Goal: Download file/media

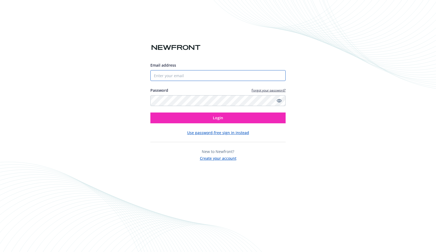
click at [213, 79] on input "Email address" at bounding box center [217, 75] width 135 height 11
type input "[PERSON_NAME][DOMAIN_NAME][EMAIL_ADDRESS][PERSON_NAME][DOMAIN_NAME]"
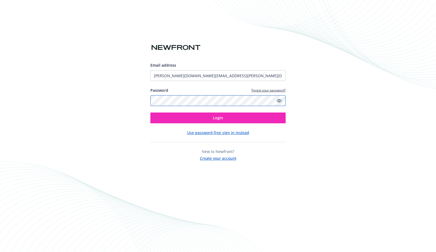
click at [150, 113] on button "Login" at bounding box center [217, 118] width 135 height 11
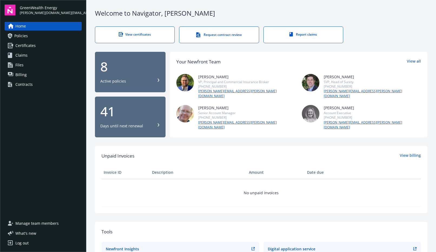
click at [116, 70] on div "8" at bounding box center [130, 66] width 60 height 13
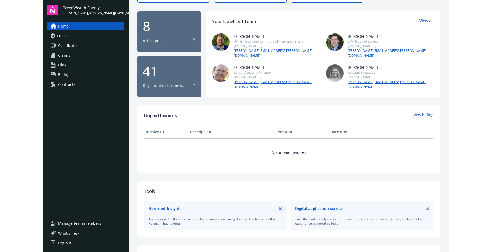
scroll to position [51, 0]
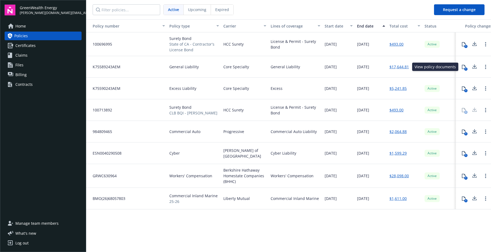
click at [397, 66] on link "$17,644.81" at bounding box center [399, 67] width 19 height 6
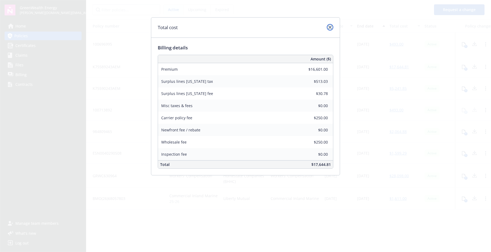
click at [330, 27] on icon "close" at bounding box center [330, 27] width 3 height 3
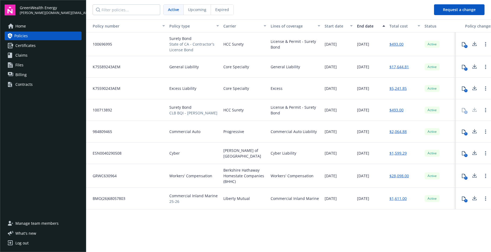
click at [435, 89] on div "1" at bounding box center [466, 90] width 3 height 3
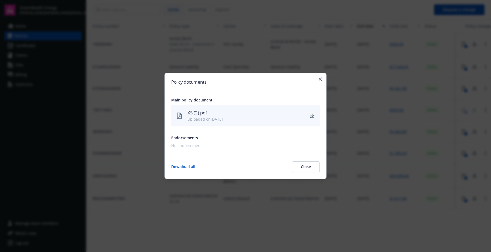
click at [311, 115] on icon "download" at bounding box center [312, 116] width 4 height 4
click at [319, 82] on h2 "Policy documents" at bounding box center [245, 82] width 149 height 5
click at [319, 80] on icon "button" at bounding box center [320, 79] width 3 height 3
